Goal: Information Seeking & Learning: Find specific page/section

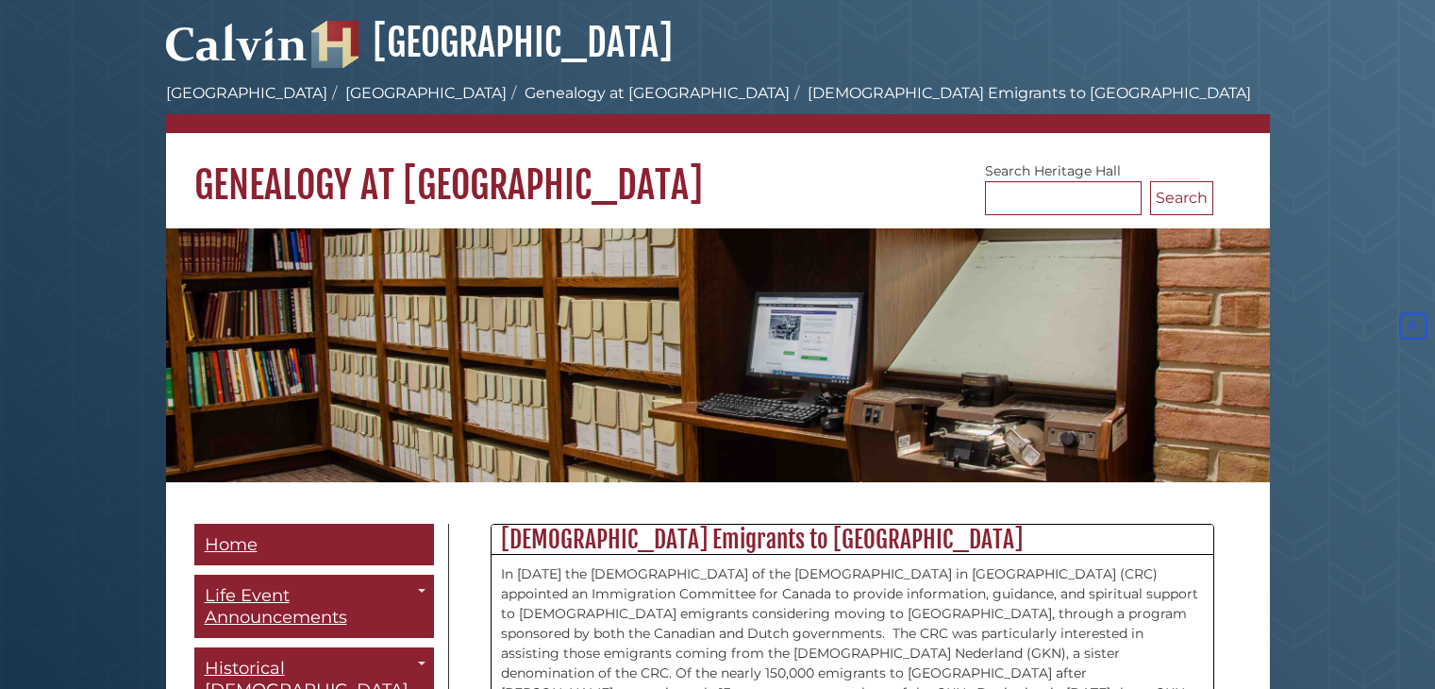
scroll to position [618, 0]
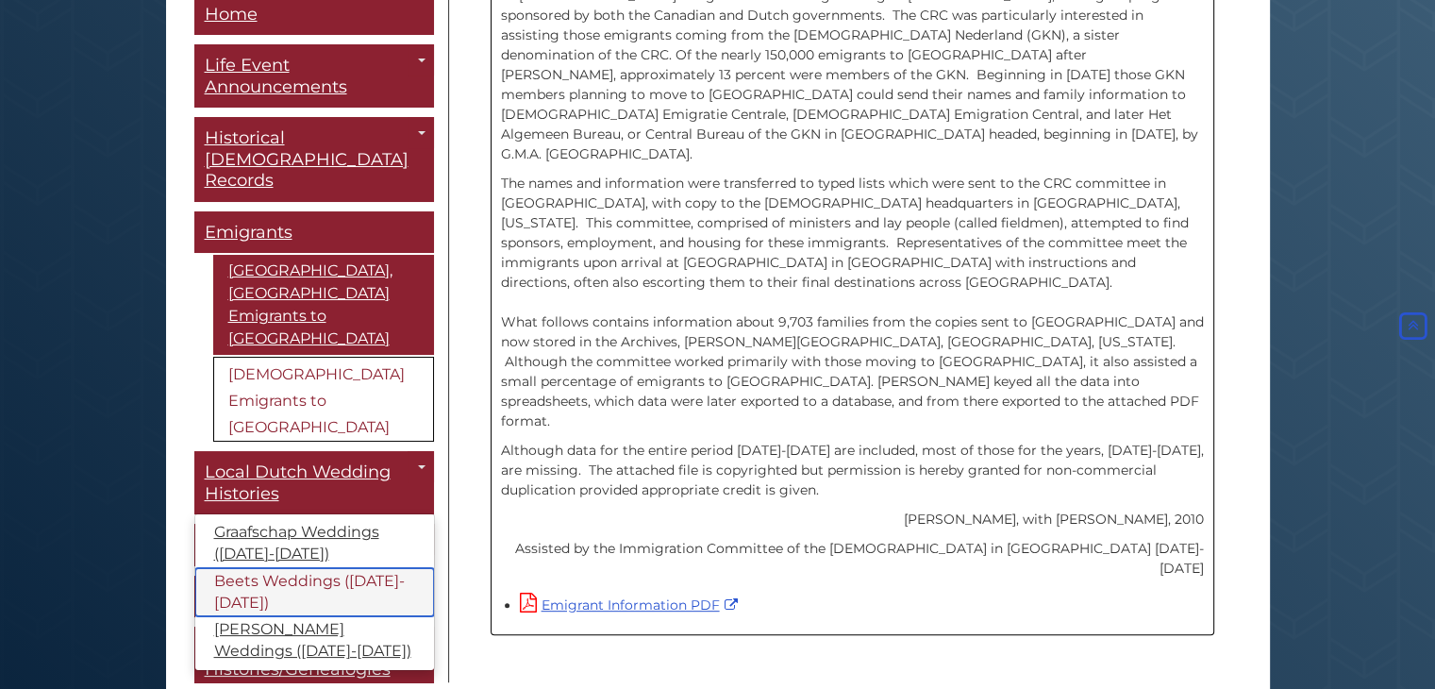
click at [279, 568] on link "Beets Weddings ([DATE]-[DATE])" at bounding box center [314, 592] width 239 height 49
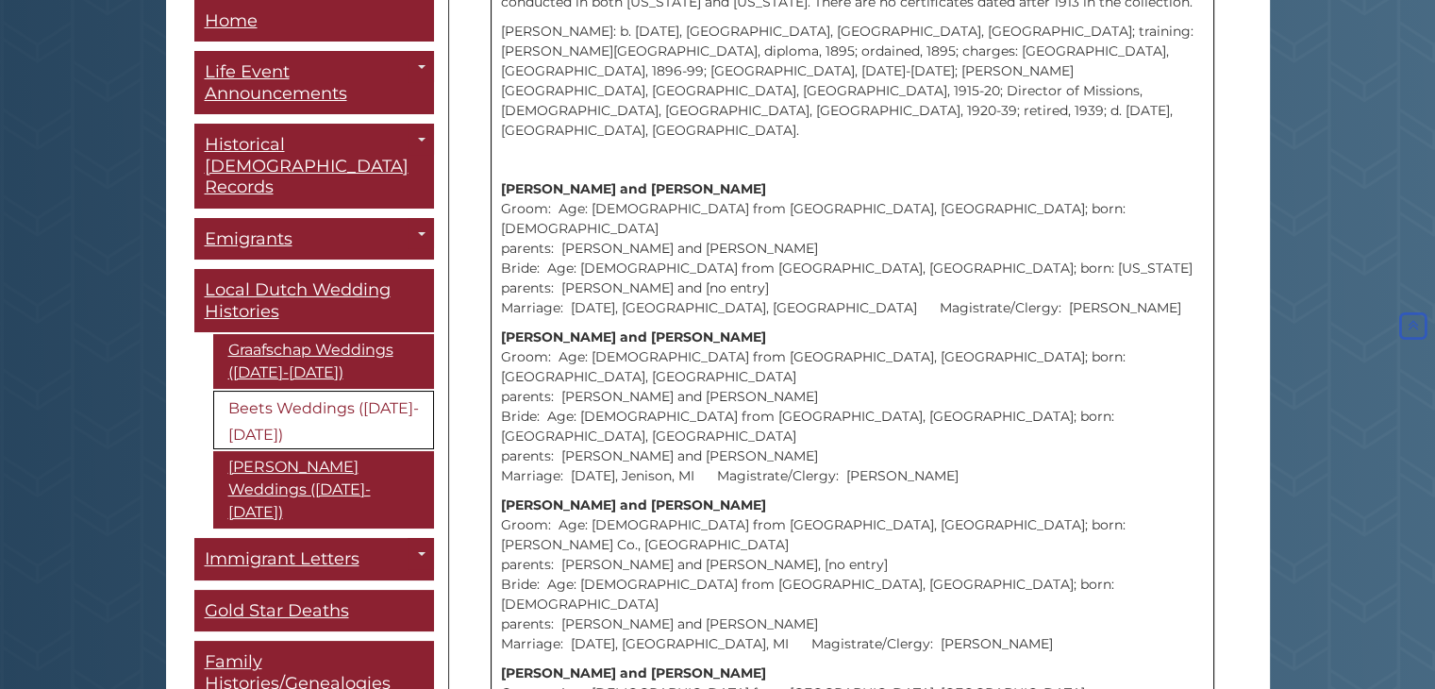
scroll to position [906, 0]
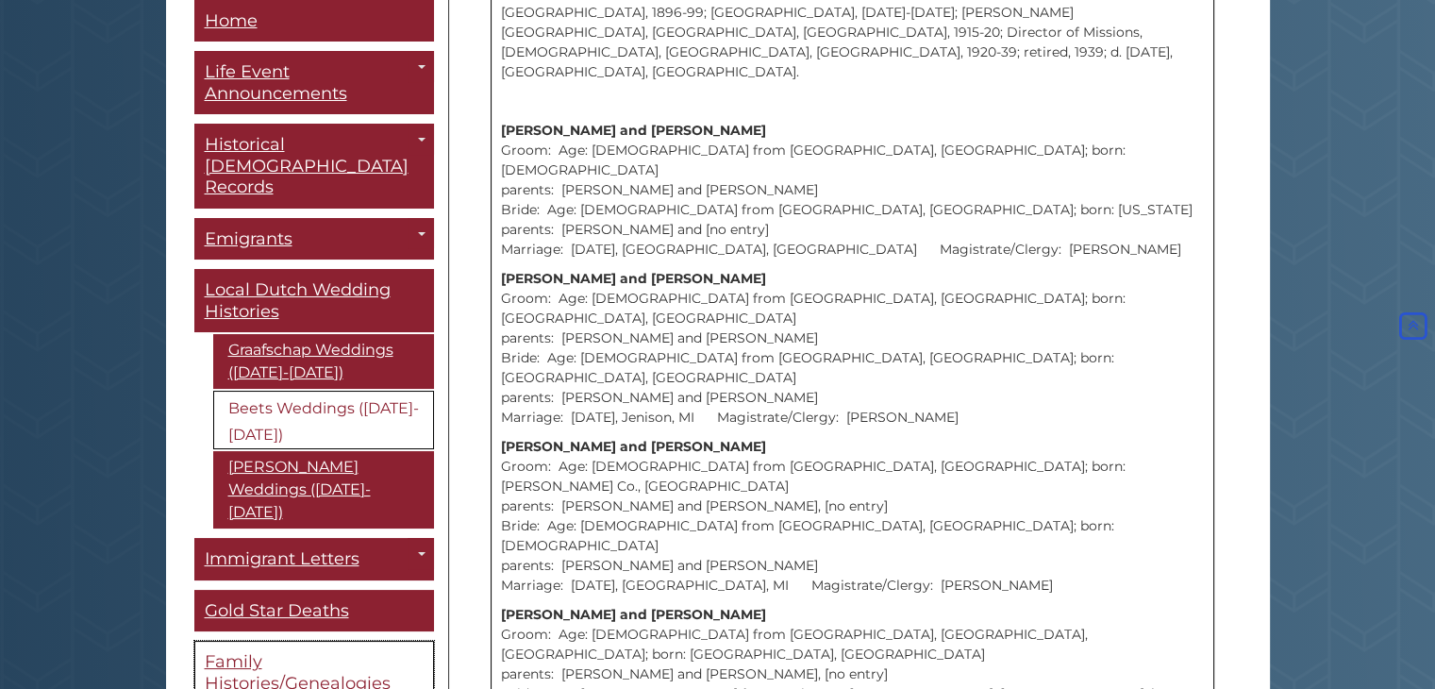
click at [262, 642] on link "Family Histories/Genealogies" at bounding box center [314, 673] width 240 height 63
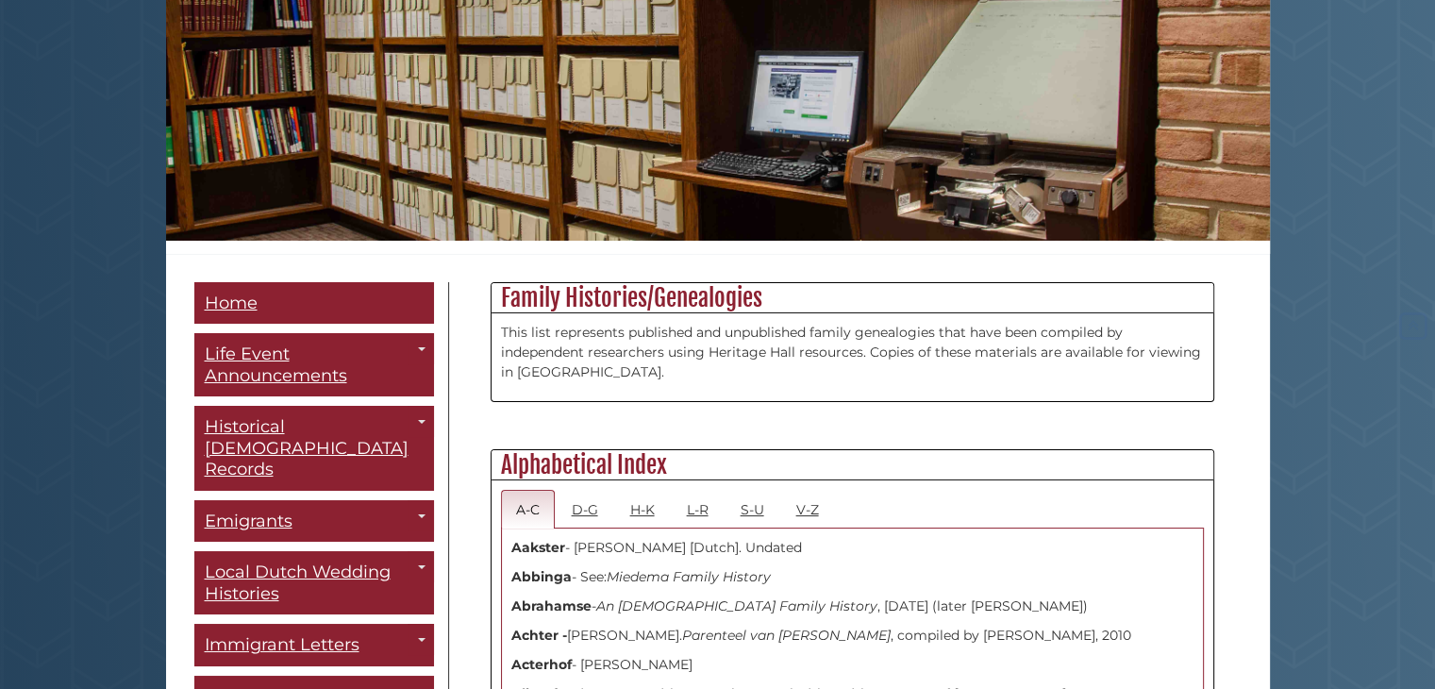
scroll to position [415, 0]
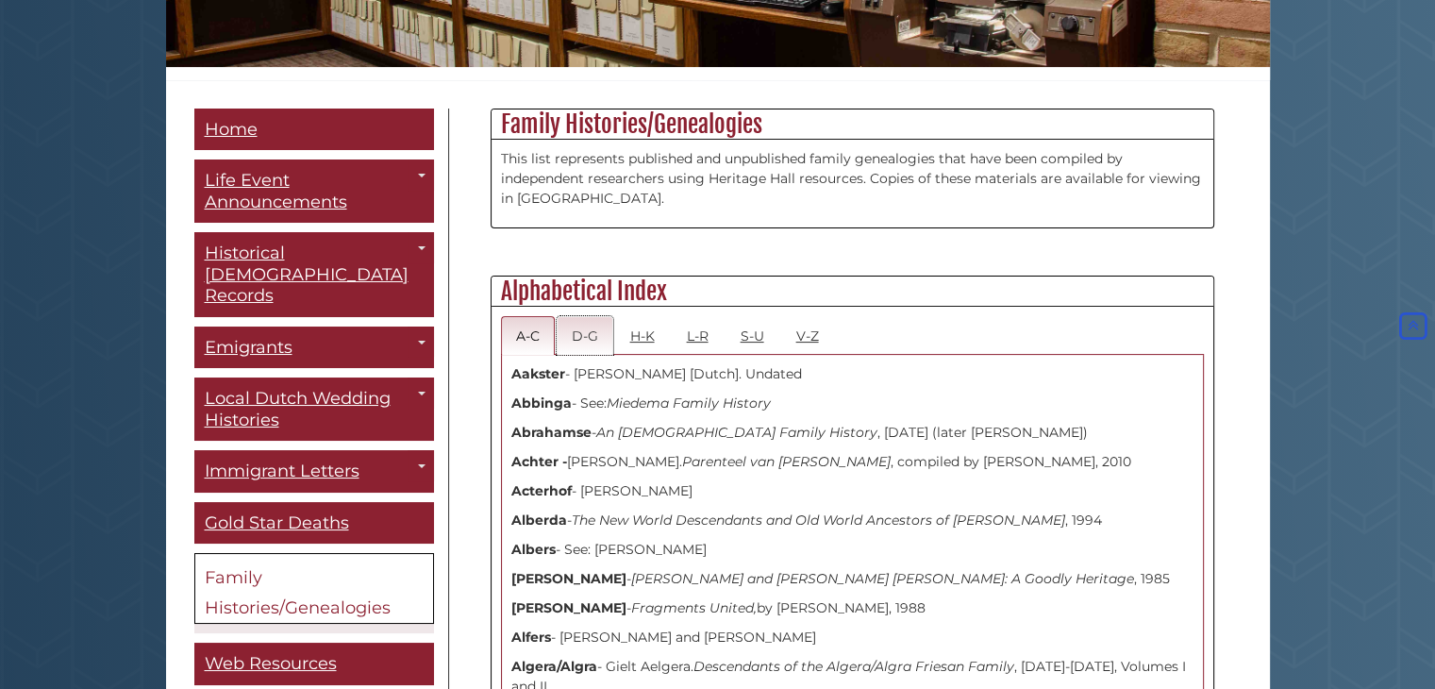
click at [571, 333] on link "D-G" at bounding box center [585, 335] width 57 height 39
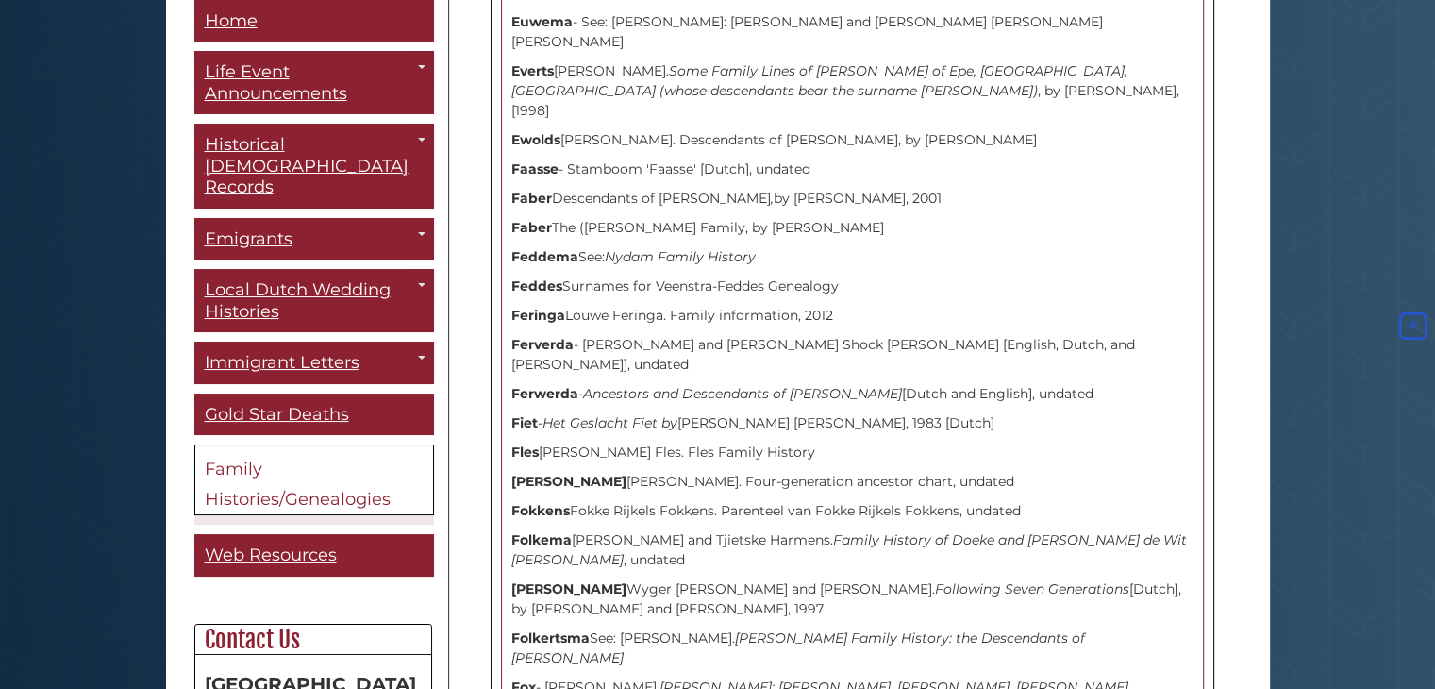
scroll to position [7623, 0]
